Goal: Transaction & Acquisition: Book appointment/travel/reservation

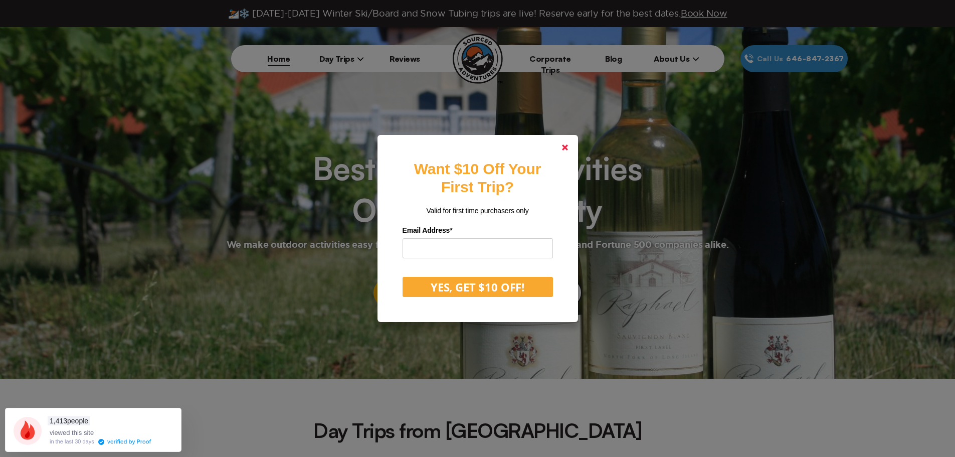
click at [571, 143] on link at bounding box center [565, 147] width 24 height 24
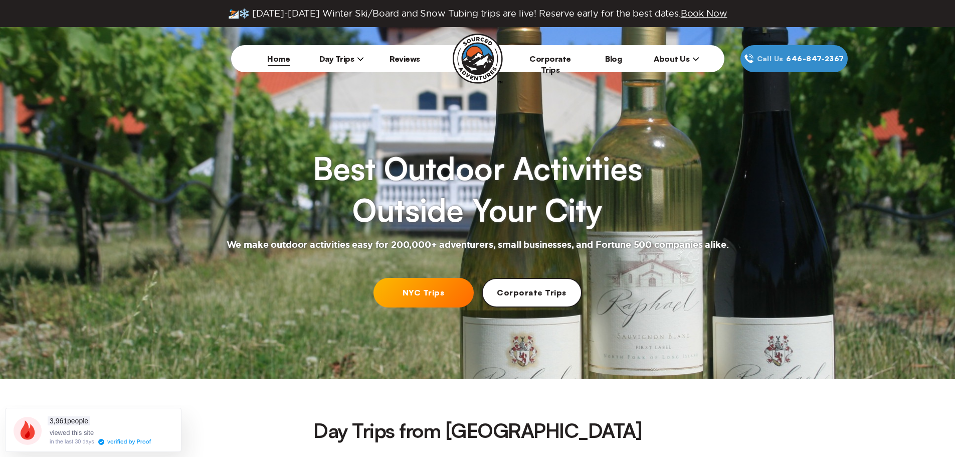
click at [353, 59] on span "Day Trips" at bounding box center [341, 59] width 45 height 10
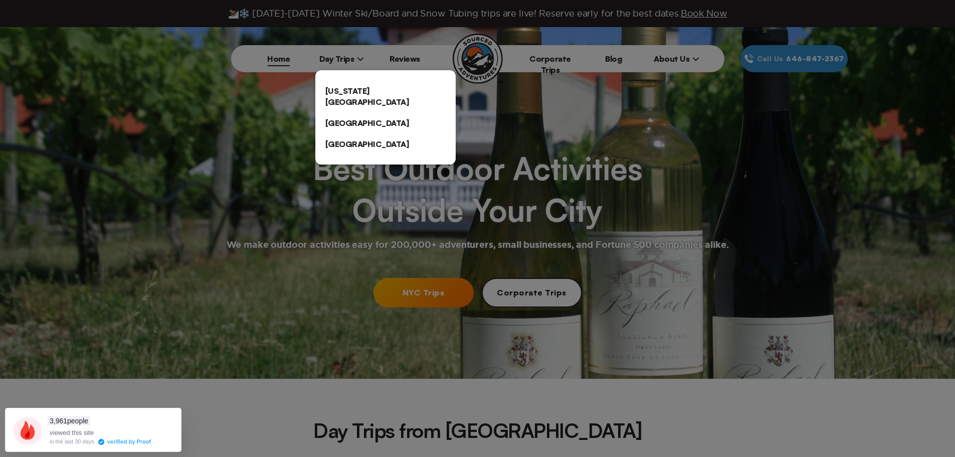
click at [356, 94] on link "[US_STATE][GEOGRAPHIC_DATA]" at bounding box center [385, 96] width 140 height 32
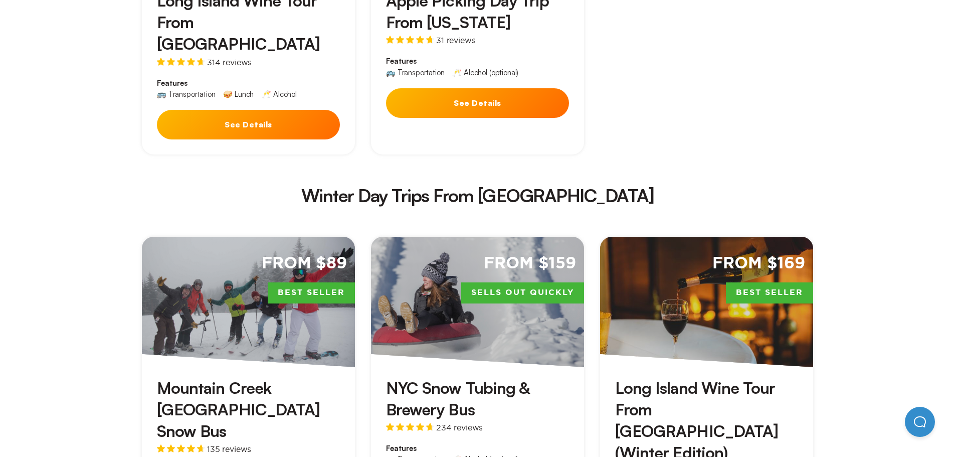
scroll to position [1658, 0]
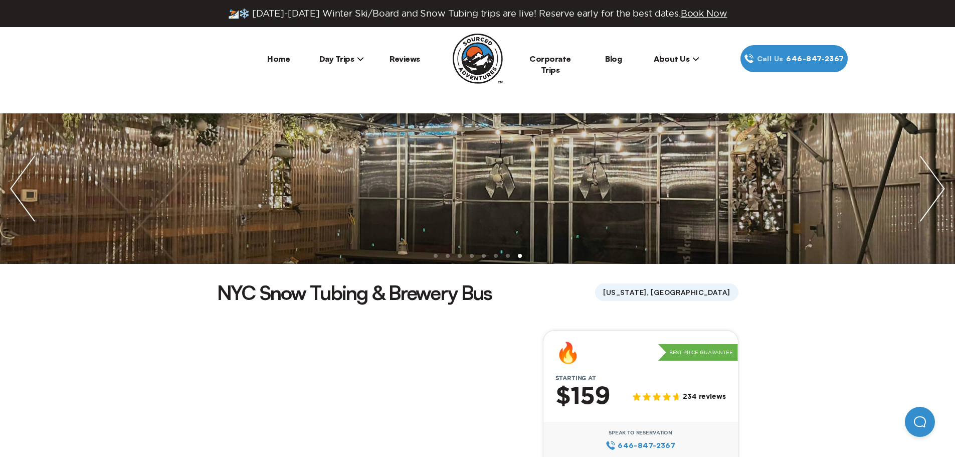
click at [280, 56] on link "Home" at bounding box center [278, 59] width 23 height 10
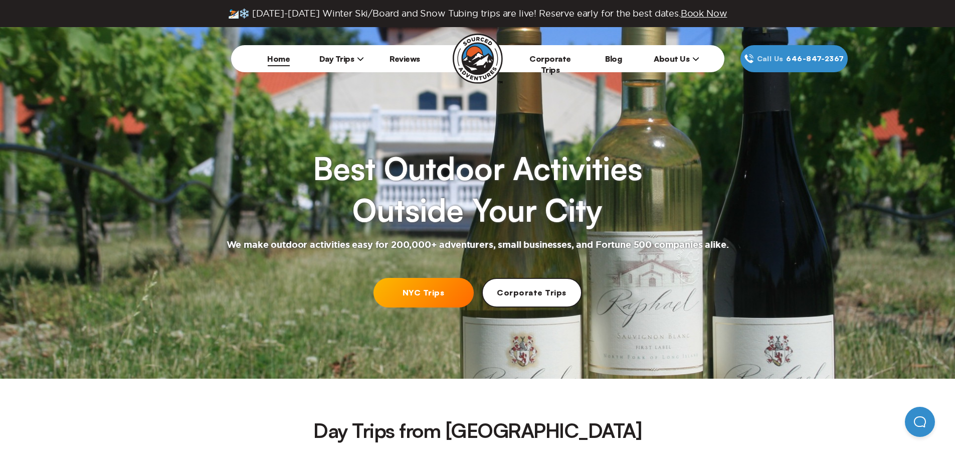
click at [436, 297] on link "NYC Trips" at bounding box center [424, 293] width 100 height 30
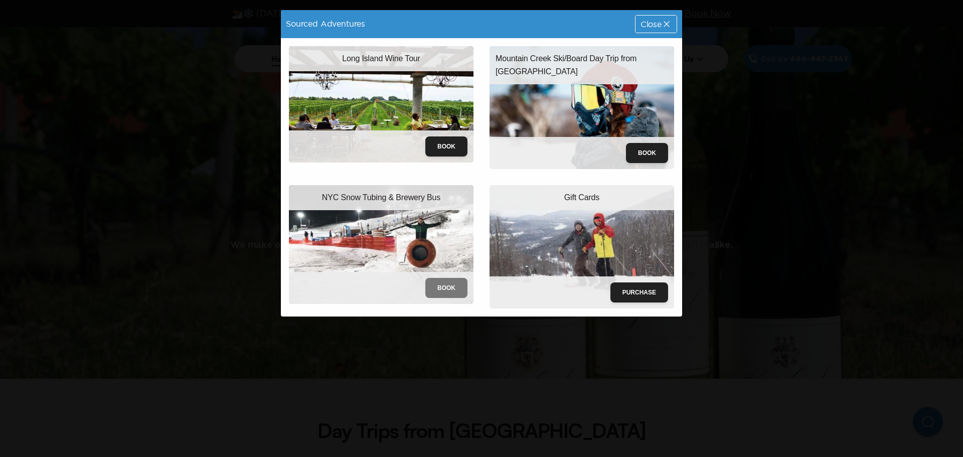
click at [437, 284] on button "Book" at bounding box center [446, 288] width 42 height 20
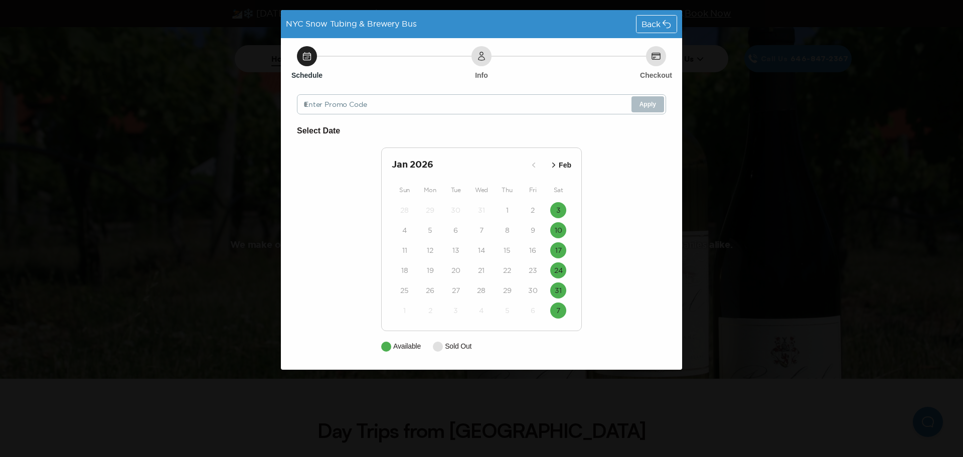
click at [661, 22] on icon at bounding box center [666, 24] width 10 height 10
